Goal: Transaction & Acquisition: Download file/media

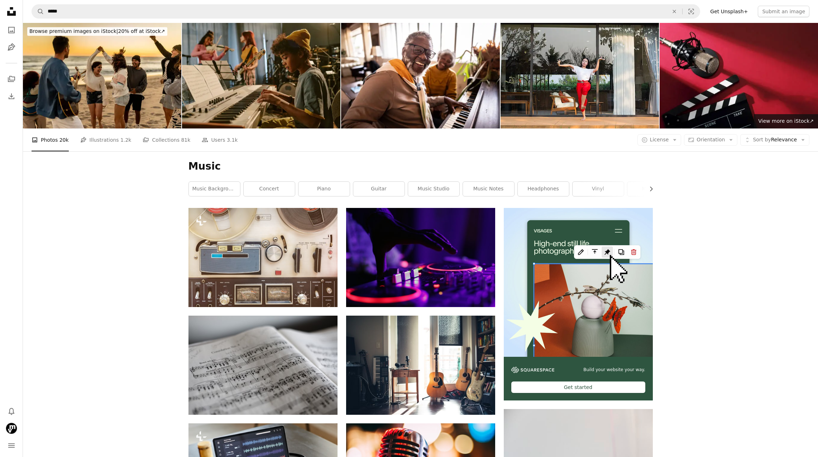
scroll to position [10043, 0]
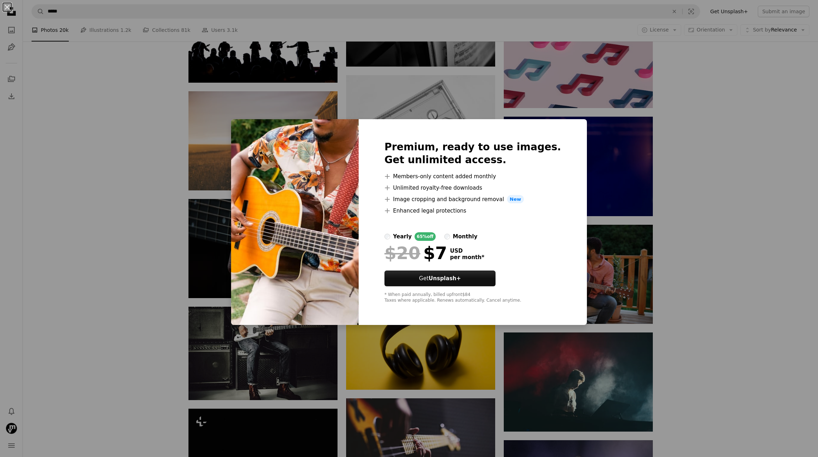
click at [735, 178] on div "An X shape Premium, ready to use images. Get unlimited access. A plus sign Memb…" at bounding box center [409, 228] width 818 height 457
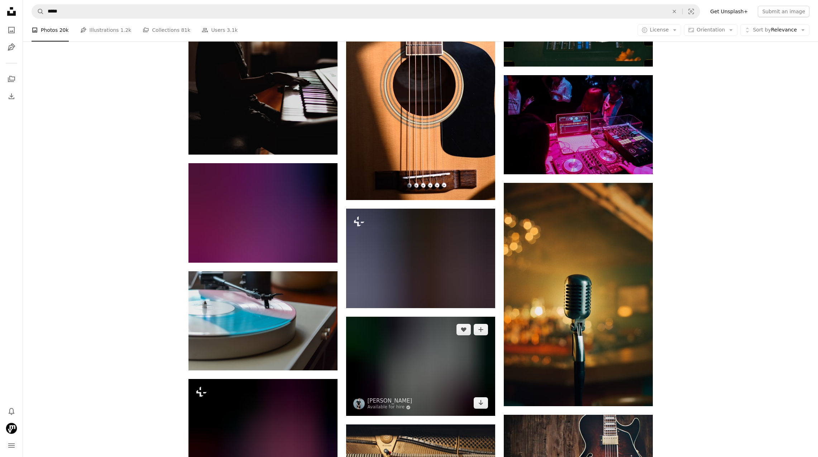
scroll to position [14175, 0]
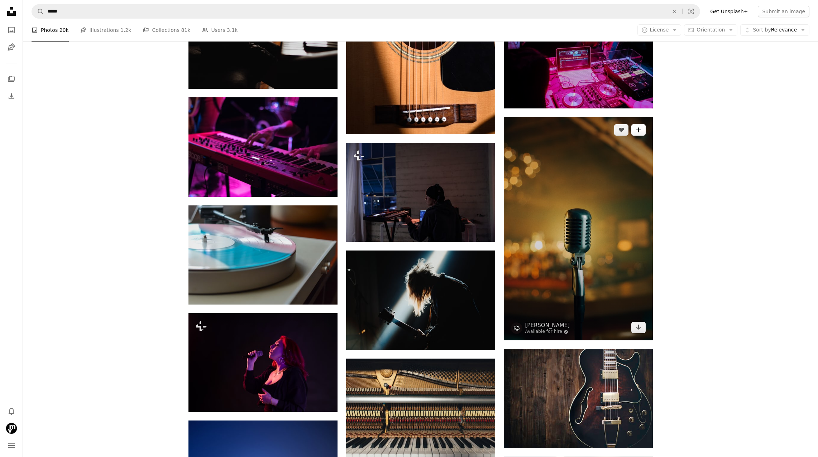
click at [641, 133] on button "A plus sign" at bounding box center [638, 129] width 14 height 11
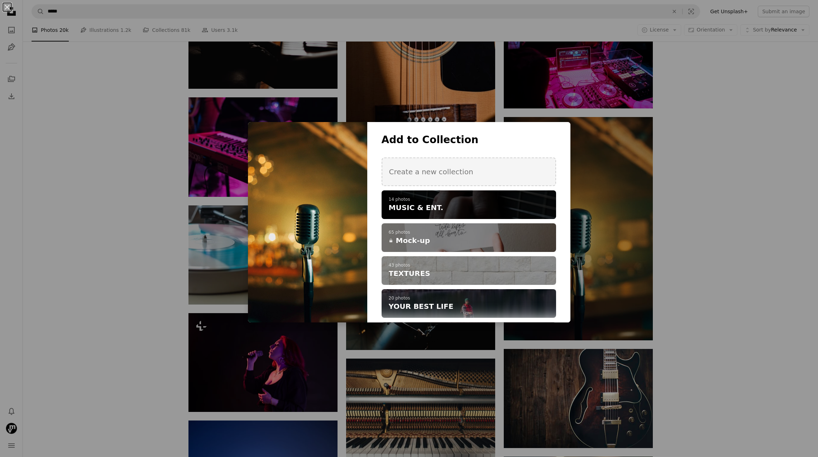
click at [472, 205] on h4 "MUSIC & ENT." at bounding box center [465, 208] width 152 height 10
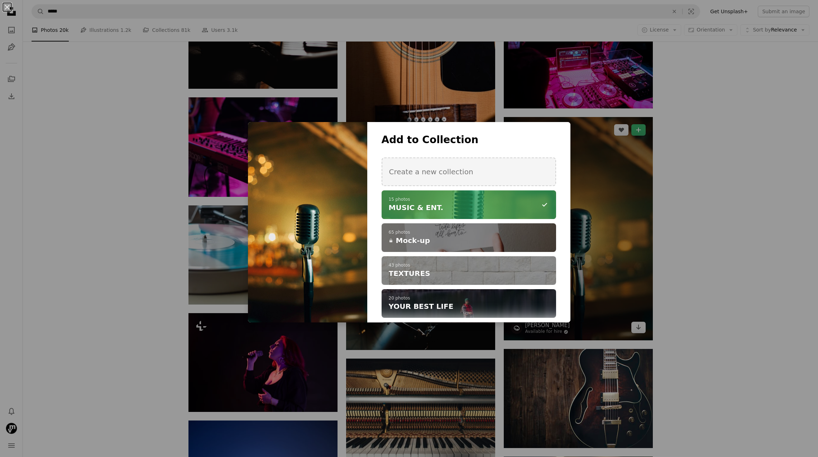
click at [652, 244] on div "An X shape Add to Collection Create a new collection A checkmark A minus sign 1…" at bounding box center [409, 228] width 818 height 457
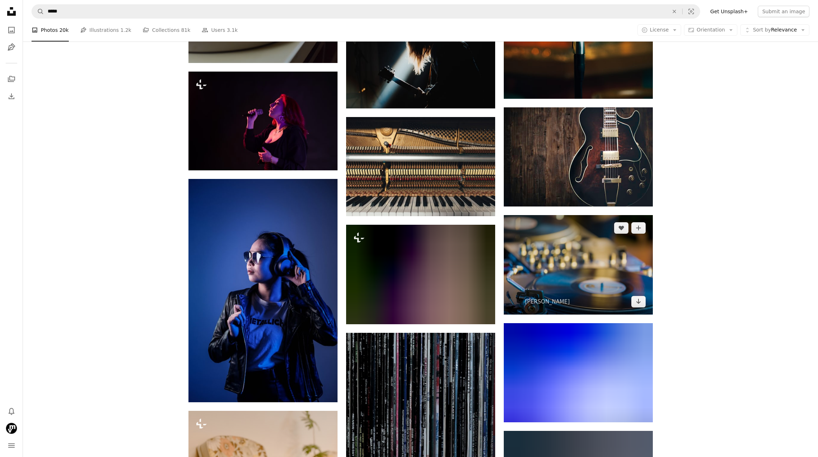
scroll to position [14549, 0]
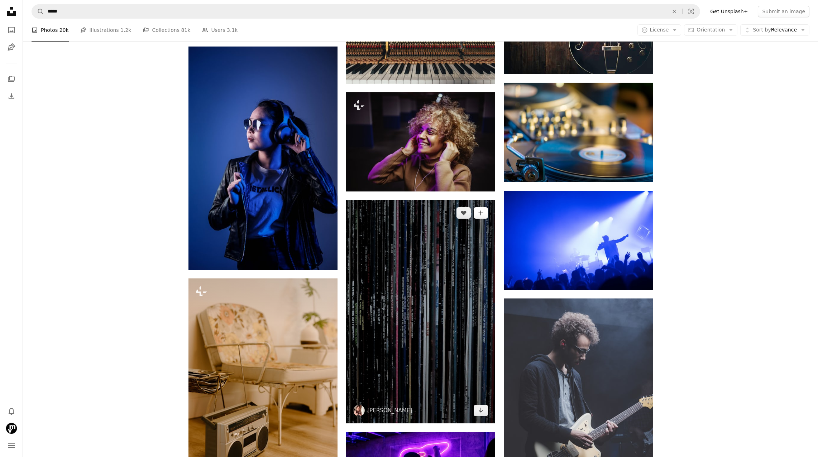
click at [479, 216] on icon "Add to Collection" at bounding box center [480, 213] width 5 height 5
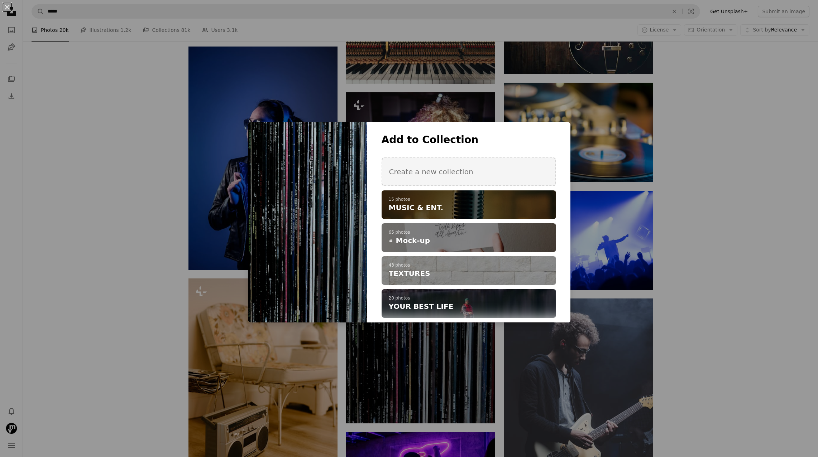
click at [480, 208] on h4 "MUSIC & ENT." at bounding box center [465, 208] width 152 height 10
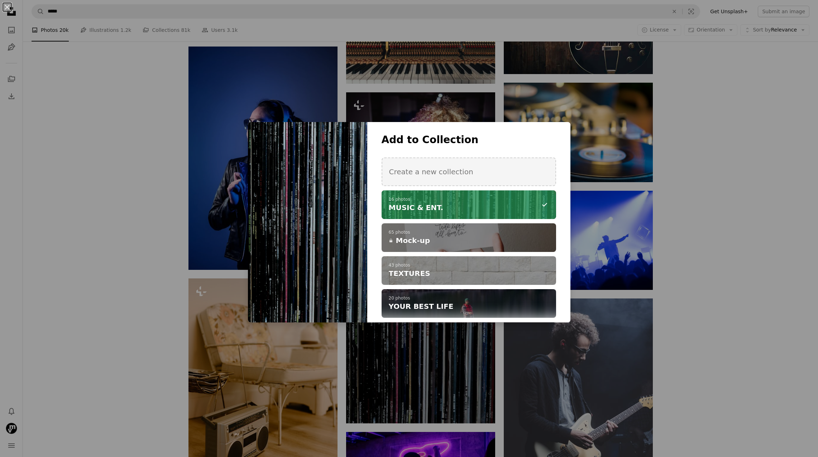
click at [147, 155] on div "An X shape Add to Collection Create a new collection A checkmark A minus sign 1…" at bounding box center [409, 228] width 818 height 457
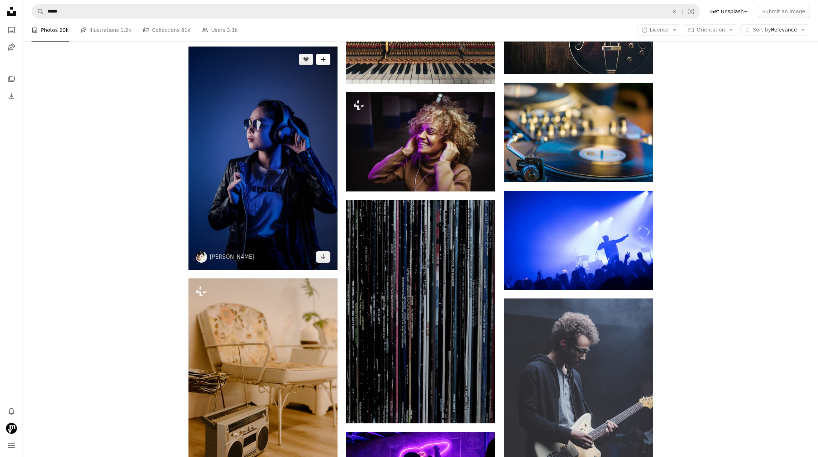
click at [325, 59] on icon "A plus sign" at bounding box center [323, 60] width 6 height 6
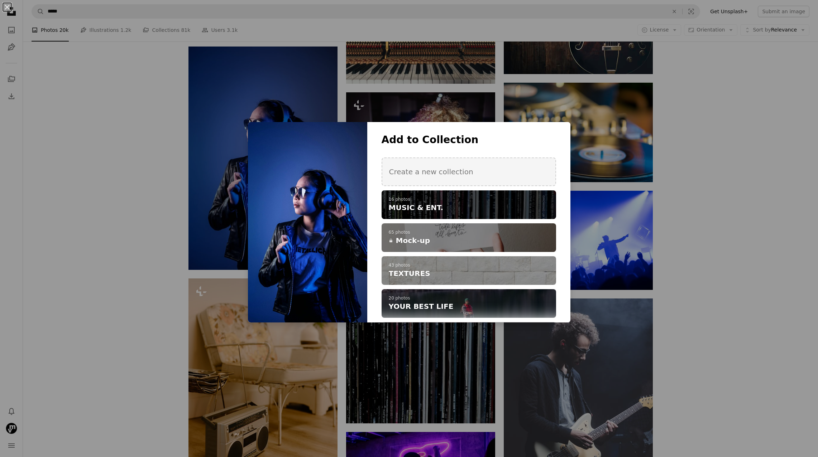
click at [461, 203] on h4 "MUSIC & ENT." at bounding box center [465, 208] width 152 height 10
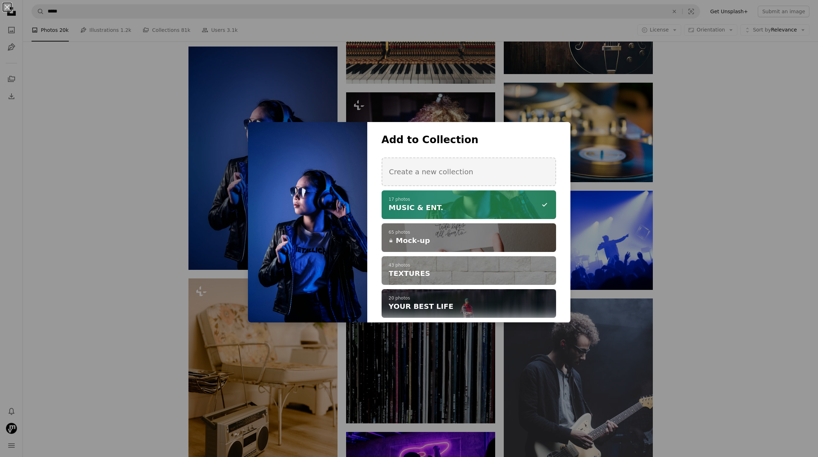
click at [745, 277] on div "An X shape Add to Collection Create a new collection A checkmark A minus sign 1…" at bounding box center [409, 228] width 818 height 457
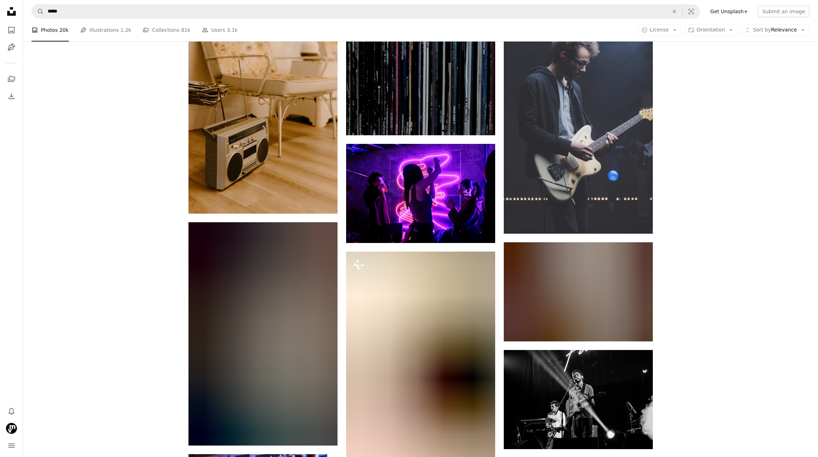
scroll to position [14903, 0]
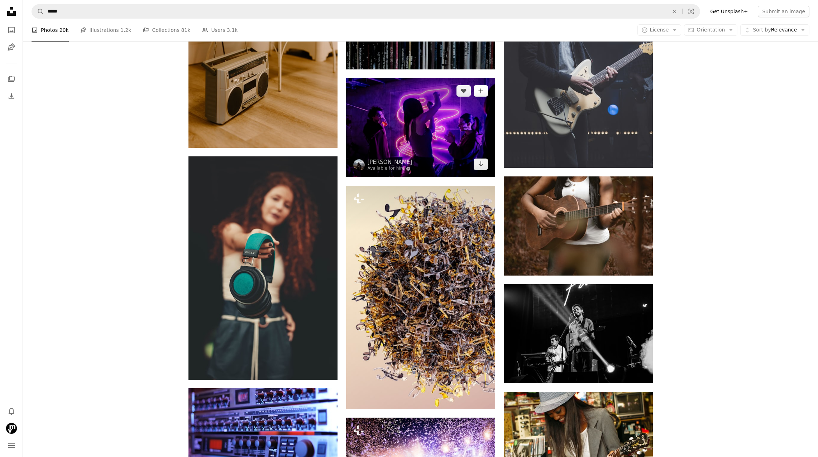
click at [479, 93] on icon "A plus sign" at bounding box center [481, 91] width 6 height 6
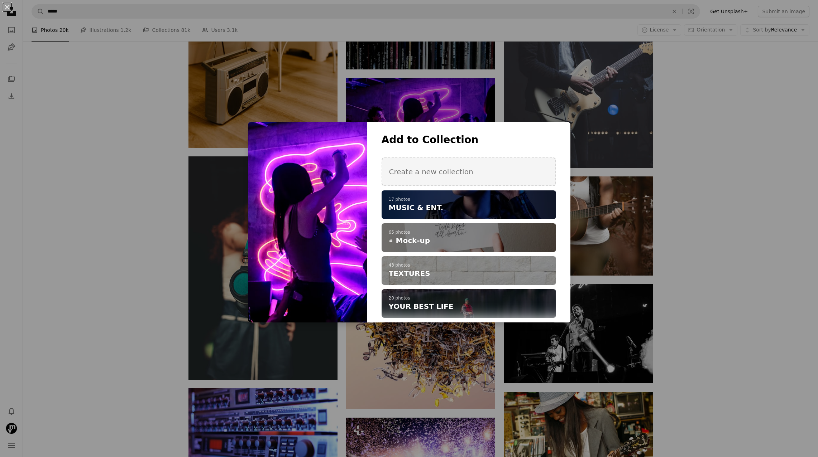
click at [477, 201] on p "17 photos" at bounding box center [469, 200] width 160 height 6
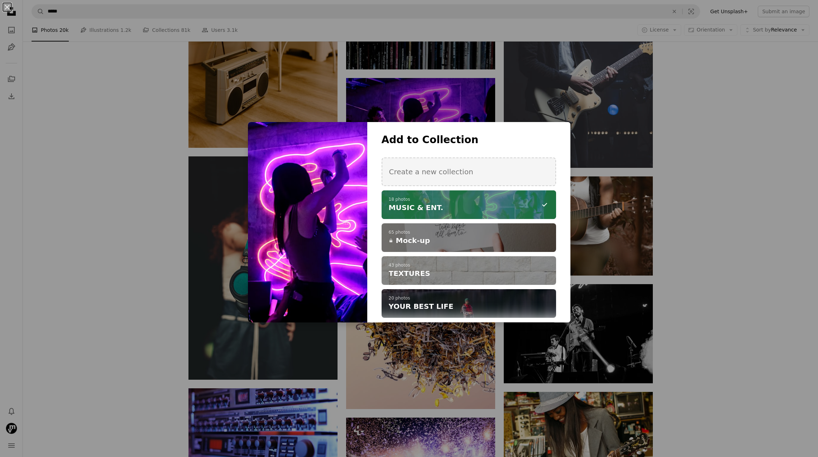
click at [692, 229] on div "An X shape Add to Collection Create a new collection A checkmark A minus sign 1…" at bounding box center [409, 228] width 818 height 457
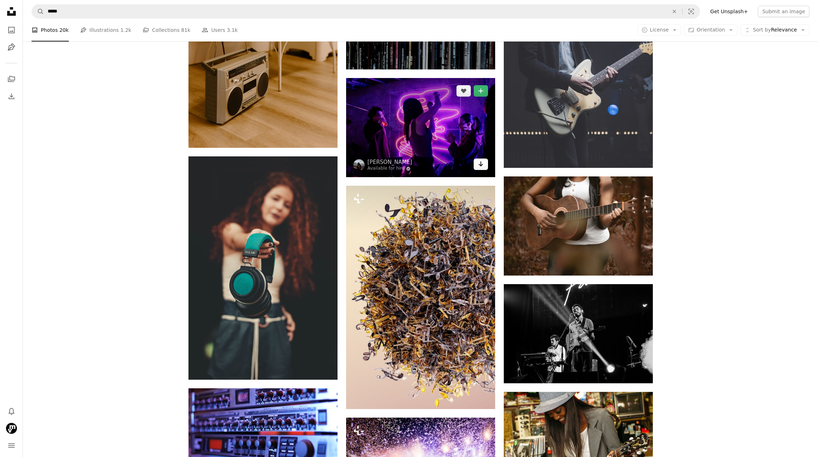
click at [480, 166] on icon "Download" at bounding box center [480, 164] width 5 height 5
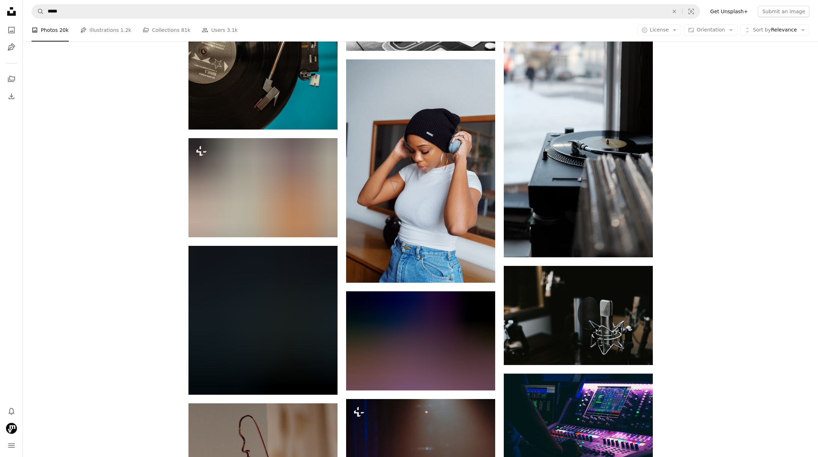
scroll to position [15607, 0]
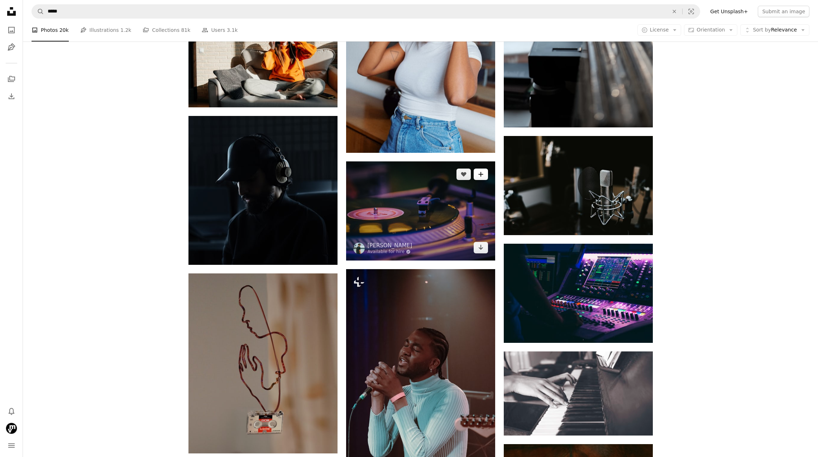
click at [480, 177] on icon "A plus sign" at bounding box center [481, 175] width 6 height 6
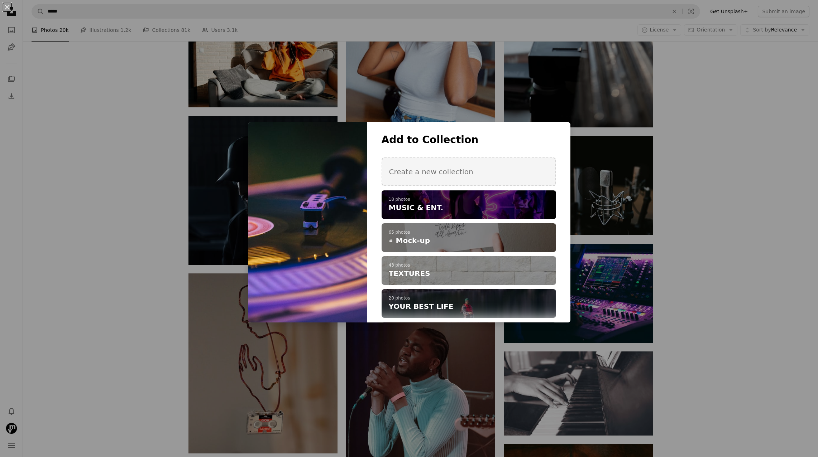
click at [455, 204] on h4 "MUSIC & ENT." at bounding box center [465, 208] width 152 height 10
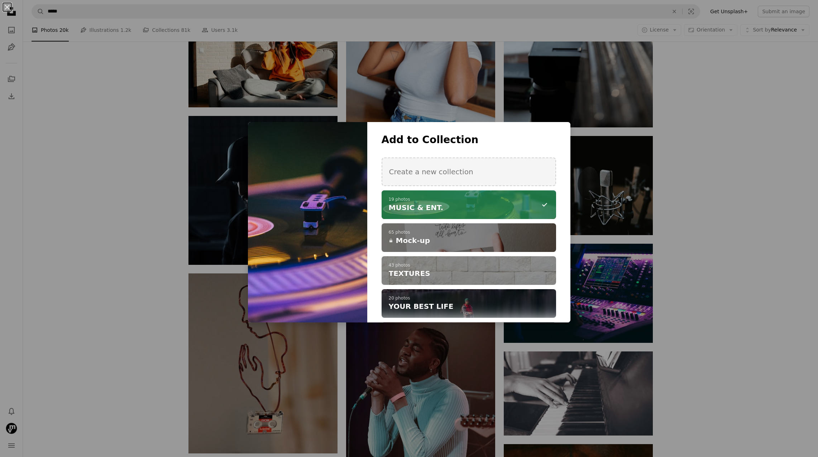
click at [699, 248] on div "An X shape Add to Collection Create a new collection A checkmark A minus sign 1…" at bounding box center [409, 228] width 818 height 457
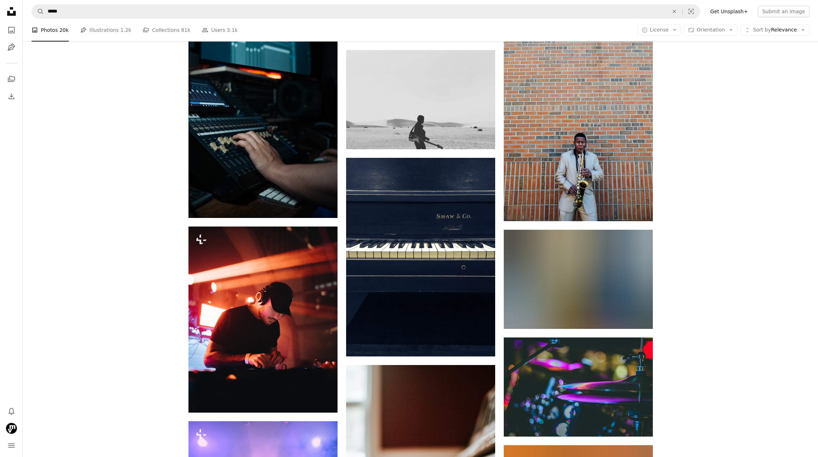
scroll to position [16422, 0]
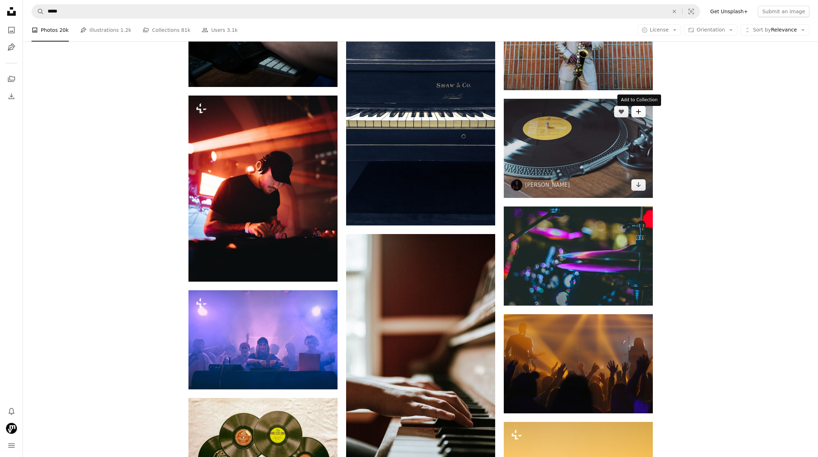
click at [637, 114] on icon "Add to Collection" at bounding box center [638, 111] width 5 height 5
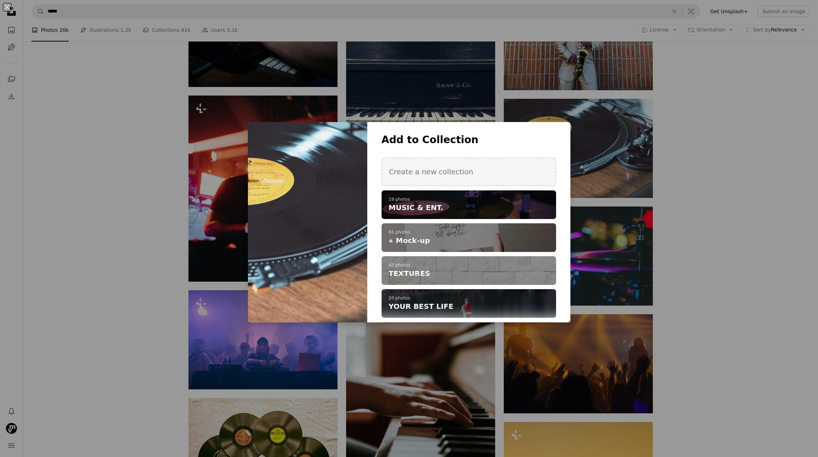
click at [477, 197] on p "19 photos" at bounding box center [469, 200] width 160 height 6
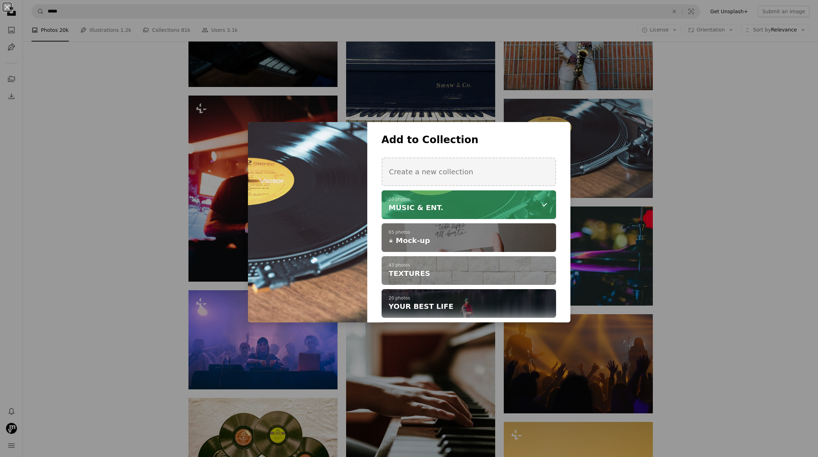
drag, startPoint x: 809, startPoint y: 275, endPoint x: 810, endPoint y: 287, distance: 12.6
click at [809, 275] on div "An X shape Add to Collection Create a new collection A checkmark A minus sign 2…" at bounding box center [409, 228] width 818 height 457
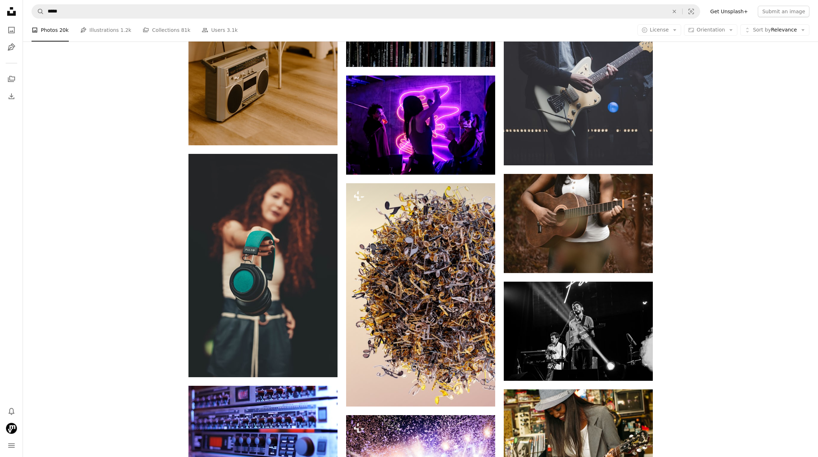
scroll to position [14659, 0]
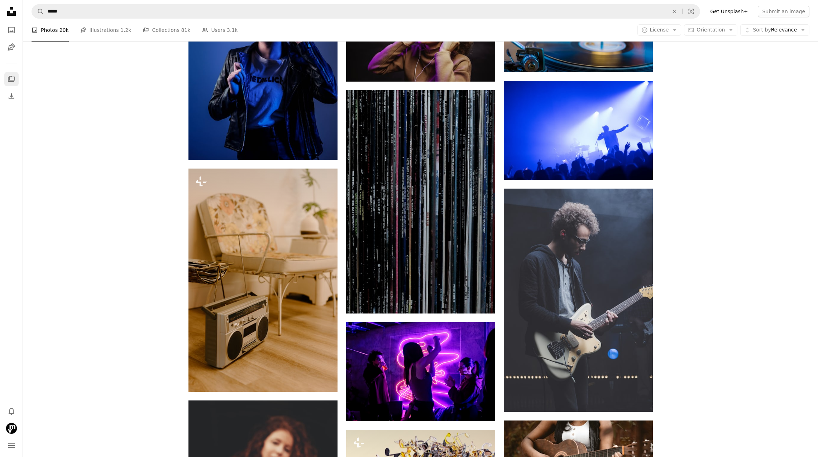
click at [13, 78] on icon "A stack of folders" at bounding box center [11, 79] width 9 height 9
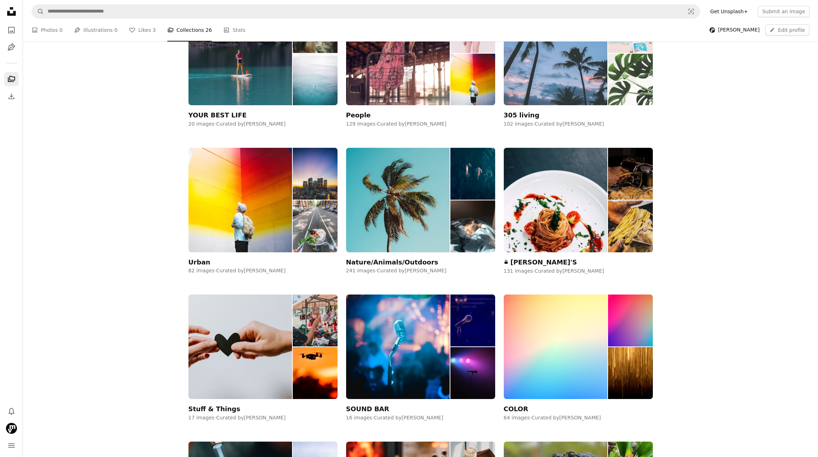
scroll to position [237, 0]
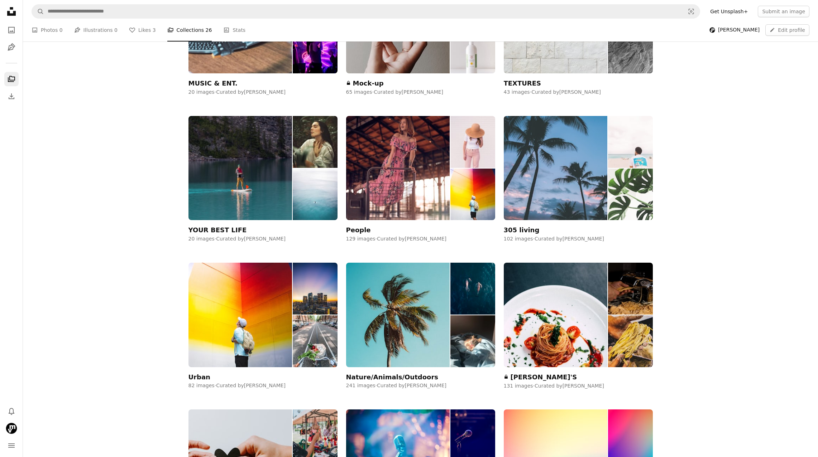
click at [521, 229] on div "305 living" at bounding box center [522, 230] width 36 height 9
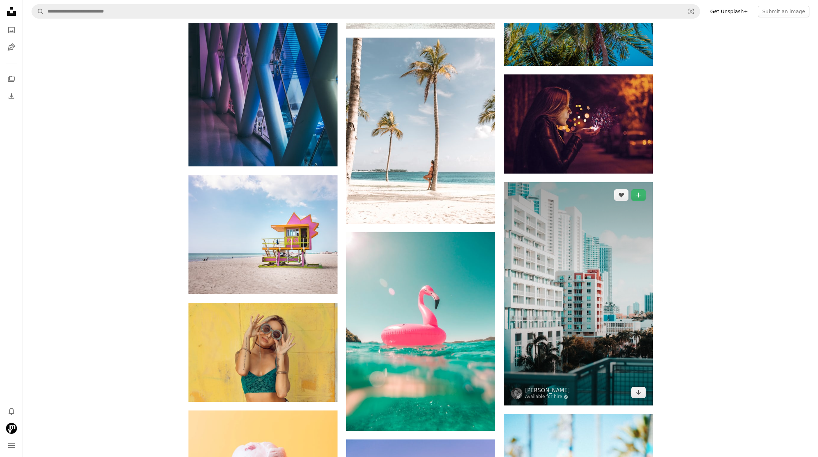
scroll to position [3243, 0]
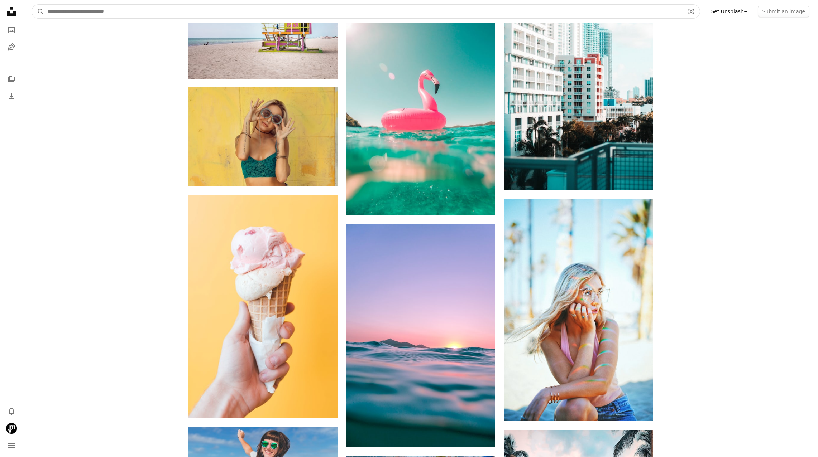
click at [104, 14] on input "Find visuals sitewide" at bounding box center [363, 12] width 638 height 14
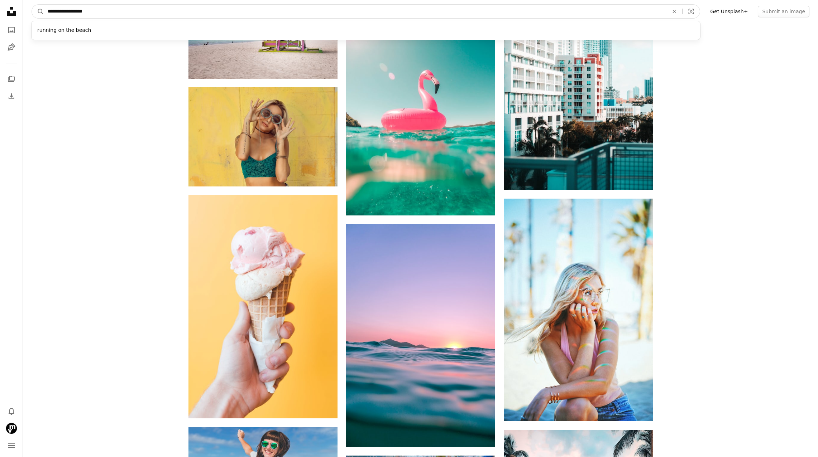
type input "**********"
click at [38, 11] on button "A magnifying glass" at bounding box center [38, 12] width 12 height 14
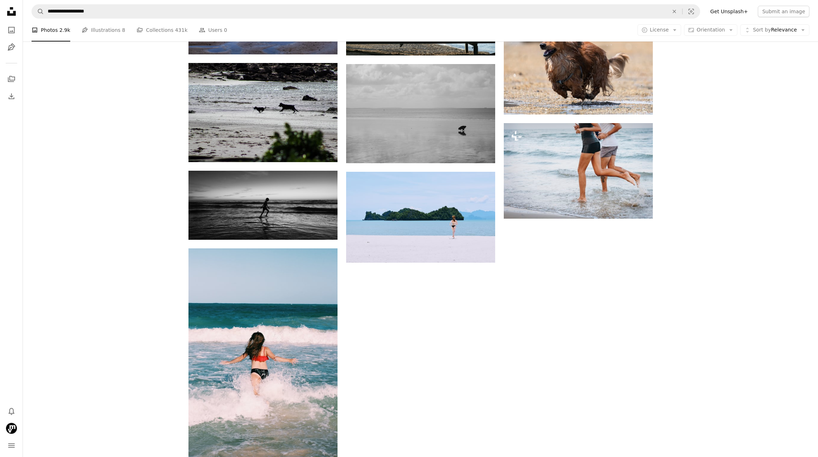
scroll to position [883, 0]
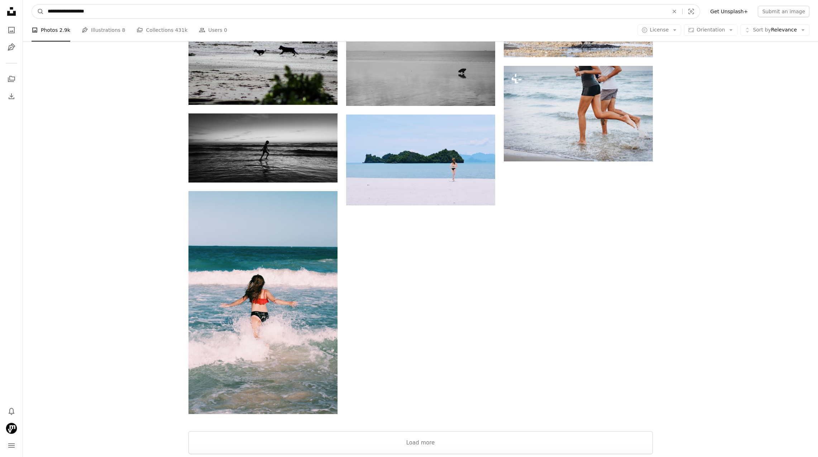
drag, startPoint x: 131, startPoint y: 12, endPoint x: -36, endPoint y: 5, distance: 167.4
type input "**********"
click at [38, 11] on button "A magnifying glass" at bounding box center [38, 12] width 12 height 14
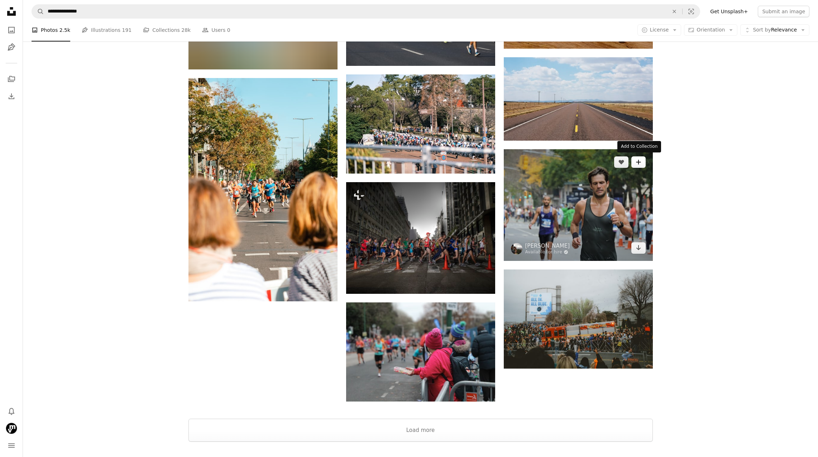
scroll to position [852, 0]
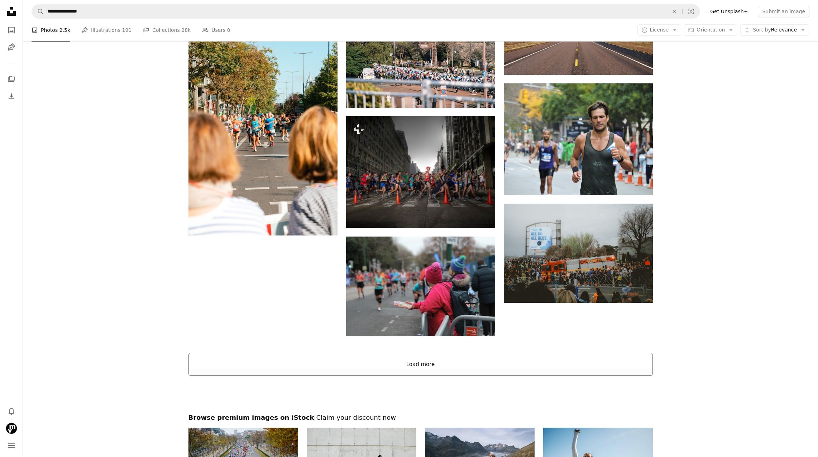
click at [408, 367] on button "Load more" at bounding box center [420, 364] width 464 height 23
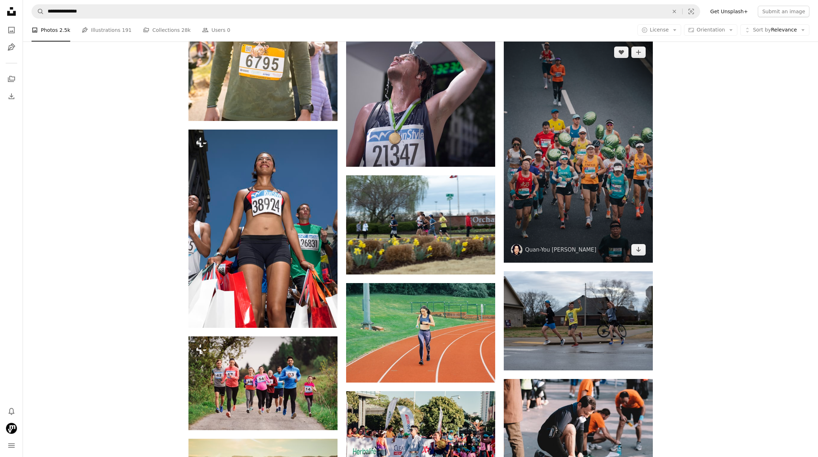
scroll to position [4554, 0]
